Goal: Complete application form

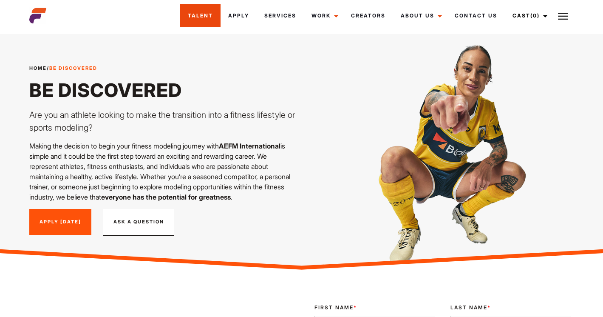
click at [214, 18] on link "Talent" at bounding box center [200, 15] width 40 height 23
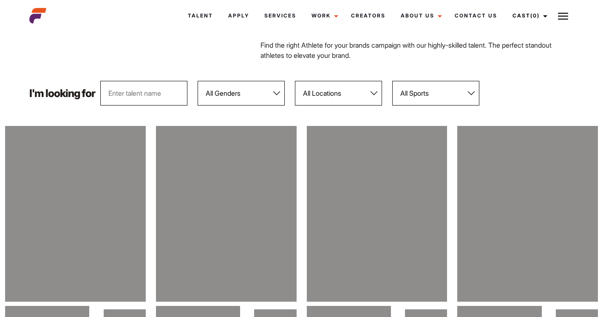
scroll to position [64, 0]
click at [258, 98] on select "All Genders Female Male" at bounding box center [241, 92] width 87 height 25
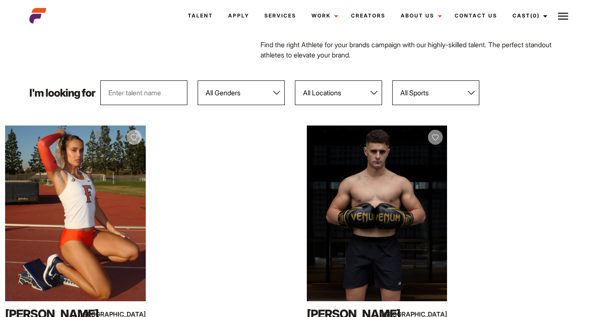
select select "104"
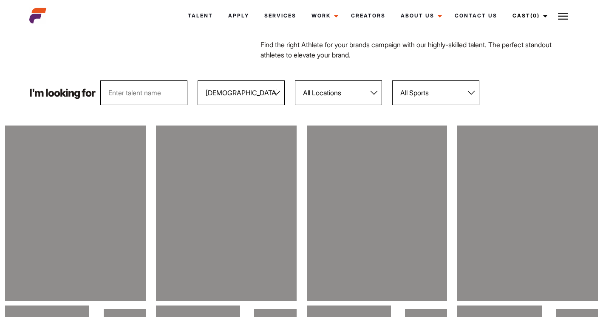
click at [368, 98] on select "All Locations Adelaide Brisbane Darwin Gold Coast Melbourne Perth Sunshine Coas…" at bounding box center [338, 92] width 87 height 25
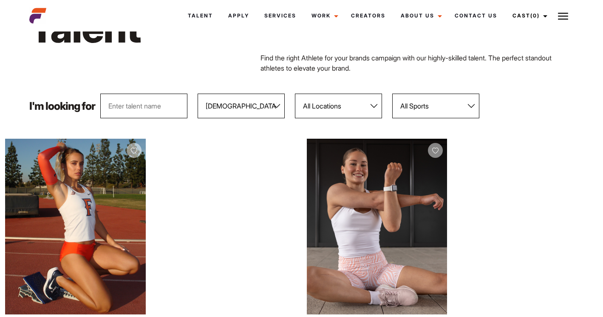
scroll to position [0, 0]
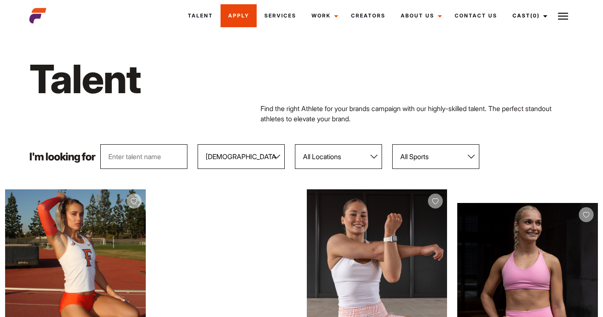
click at [245, 13] on link "Apply" at bounding box center [239, 15] width 36 height 23
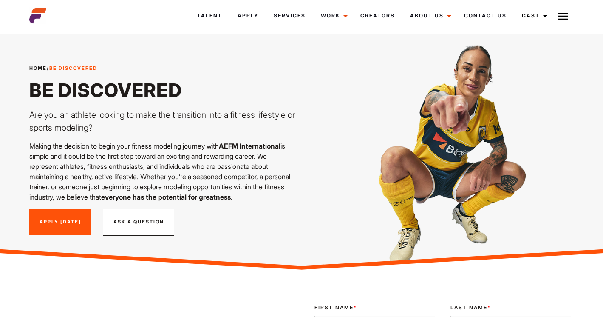
click at [54, 225] on link "Apply [DATE]" at bounding box center [60, 222] width 62 height 26
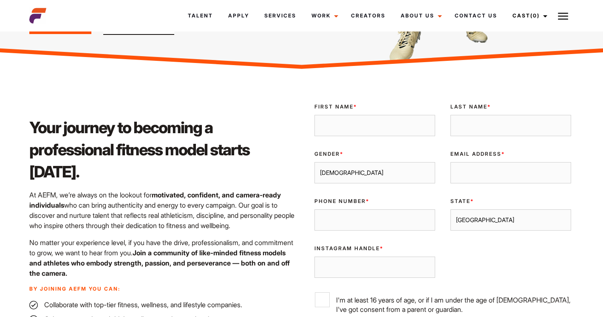
scroll to position [198, 0]
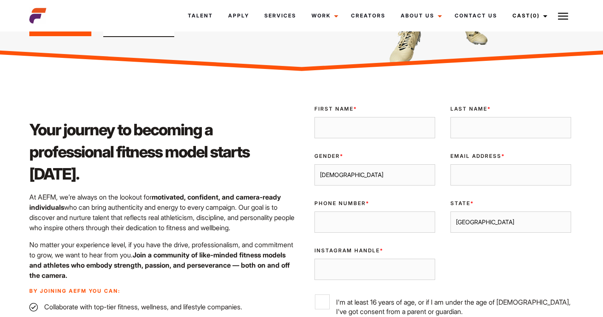
click at [372, 136] on input "First Name *" at bounding box center [374, 127] width 121 height 21
type input "JORDANA"
click at [511, 127] on input "Last Name *" at bounding box center [510, 127] width 121 height 21
type input "SCLIROS"
click at [411, 170] on select "[DEMOGRAPHIC_DATA] [DEMOGRAPHIC_DATA]" at bounding box center [374, 174] width 121 height 21
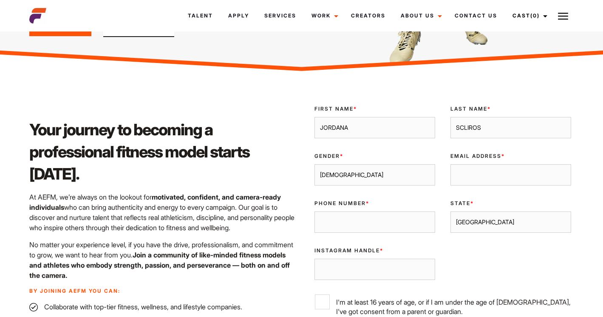
select select "[DEMOGRAPHIC_DATA]"
click at [502, 169] on input "Email Address *" at bounding box center [510, 174] width 121 height 21
type input "[EMAIL_ADDRESS][DOMAIN_NAME]"
click at [402, 217] on input "Phone Number *" at bounding box center [374, 221] width 121 height 21
type input "0450881577"
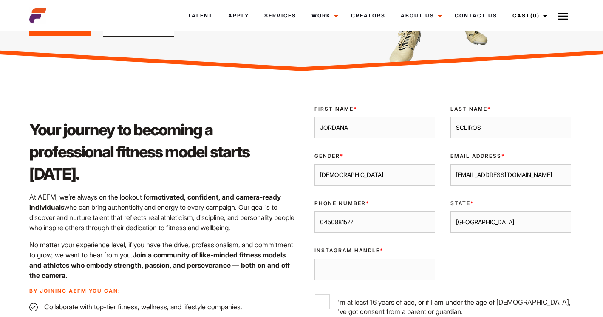
click at [508, 218] on select "[GEOGRAPHIC_DATA] [GEOGRAPHIC_DATA] [GEOGRAPHIC_DATA] [GEOGRAPHIC_DATA] [GEOGRA…" at bounding box center [510, 221] width 121 height 21
select select "[GEOGRAPHIC_DATA]"
click at [369, 271] on input "Instagram Handle *" at bounding box center [374, 268] width 121 height 21
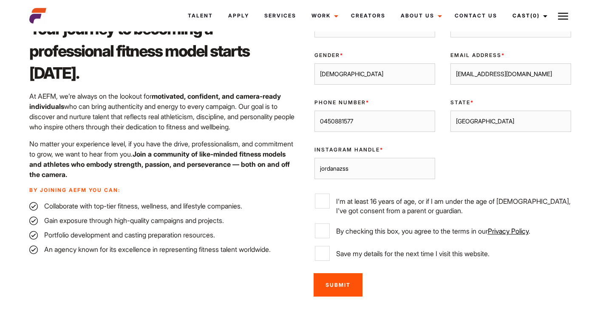
scroll to position [300, 0]
type input "jordanazss"
click at [319, 199] on input "I'm at least 16 years of age, or if I am under the age of [DEMOGRAPHIC_DATA], I…" at bounding box center [322, 200] width 15 height 15
checkbox input "true"
click at [322, 233] on input "By checking this box, you agree to the terms in our Privacy Policy ." at bounding box center [322, 230] width 15 height 15
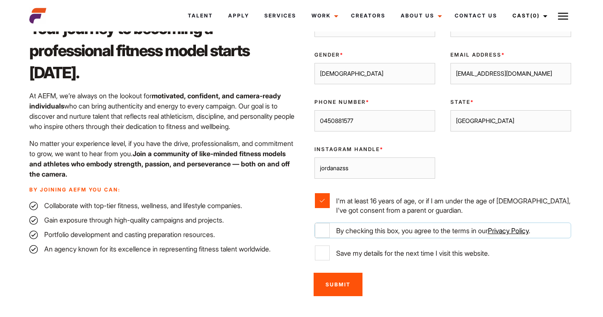
checkbox input "true"
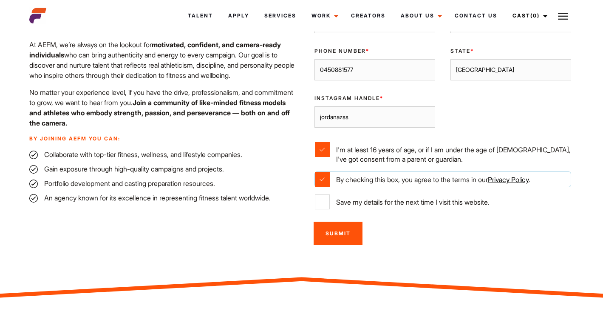
scroll to position [351, 0]
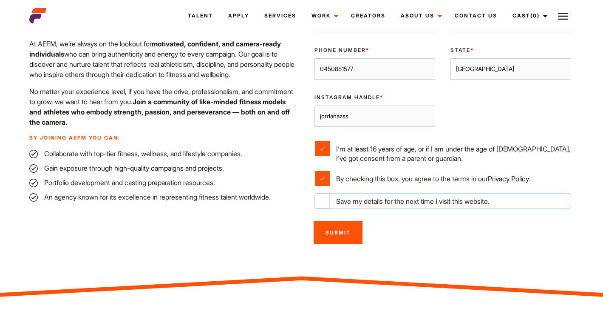
click at [320, 200] on input "Save my details for the next time I visit this website." at bounding box center [322, 200] width 15 height 15
checkbox input "true"
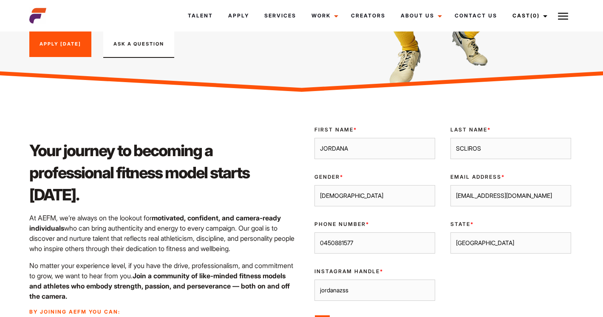
scroll to position [355, 0]
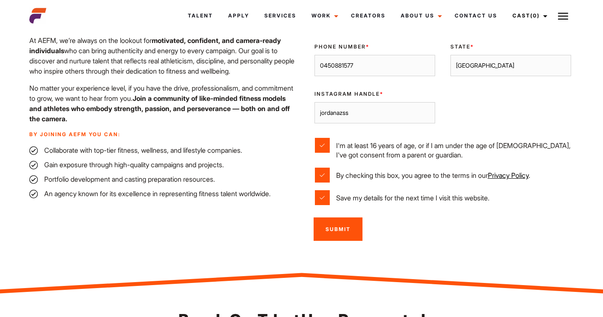
click at [337, 233] on input "Submit" at bounding box center [338, 228] width 49 height 23
